Goal: Communication & Community: Answer question/provide support

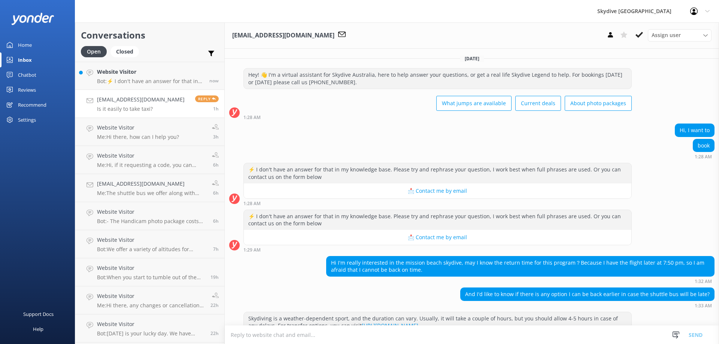
scroll to position [319, 0]
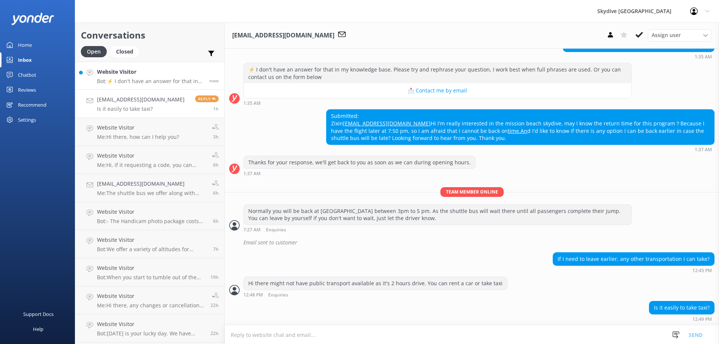
click at [157, 79] on p "Bot: ⚡ I don't have an answer for that in my knowledge base. Please try and rep…" at bounding box center [150, 81] width 107 height 7
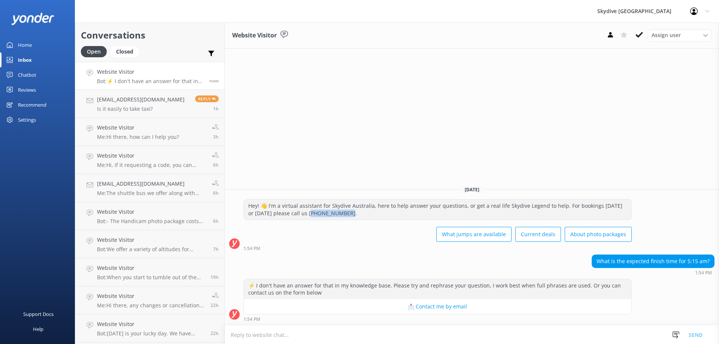
drag, startPoint x: 310, startPoint y: 213, endPoint x: 344, endPoint y: 213, distance: 34.4
click at [344, 213] on div "Hey! 👋 I'm a virtual assistant for Skydive Australia, here to help answer your …" at bounding box center [437, 210] width 387 height 20
click at [374, 215] on div "Hey! 👋 I'm a virtual assistant for Skydive Australia, here to help answer your …" at bounding box center [437, 210] width 387 height 20
drag, startPoint x: 597, startPoint y: 262, endPoint x: 709, endPoint y: 261, distance: 111.2
click at [709, 261] on div "What is the expected finish time for 5:15 am?" at bounding box center [653, 261] width 122 height 13
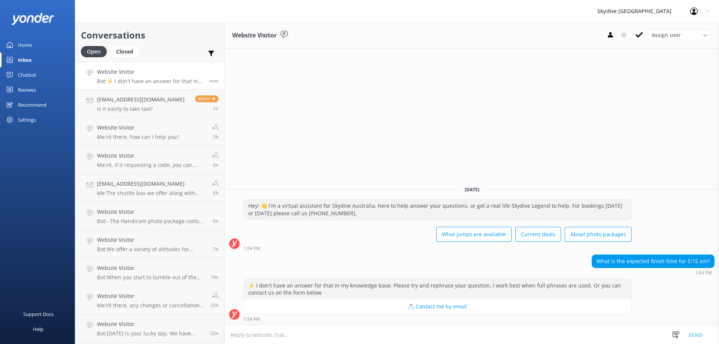
click at [680, 270] on div "1:54 PM" at bounding box center [652, 272] width 123 height 5
click at [289, 337] on textarea at bounding box center [472, 335] width 494 height 18
type textarea "Hi, If everything goes smoothly, you will complete the Skydive within 2 hours a…"
click at [698, 331] on button "Send" at bounding box center [695, 334] width 28 height 19
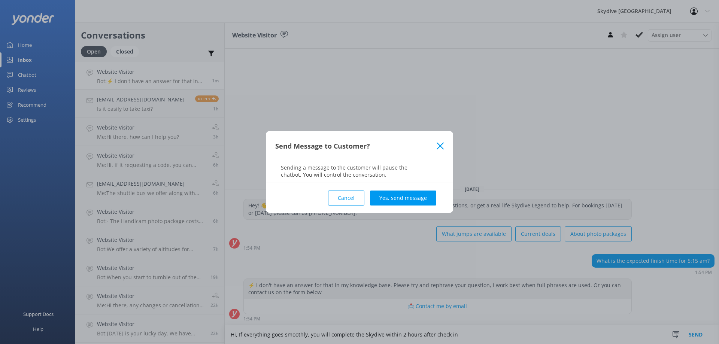
drag, startPoint x: 435, startPoint y: 204, endPoint x: 426, endPoint y: 204, distance: 9.4
click at [432, 204] on button "Yes, send message" at bounding box center [403, 198] width 66 height 15
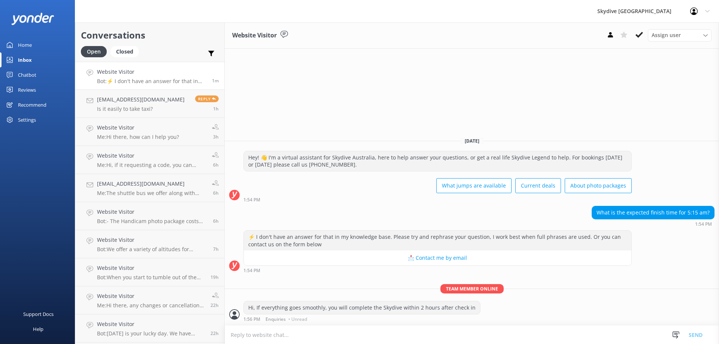
click at [299, 334] on textarea at bounding box center [472, 335] width 494 height 18
click at [520, 333] on textarea "if" at bounding box center [472, 334] width 494 height 19
click at [284, 339] on textarea "if" at bounding box center [472, 334] width 494 height 19
type textarea "if there's weather delay, I can be 4-6 hours"
